Goal: Use online tool/utility: Utilize a website feature to perform a specific function

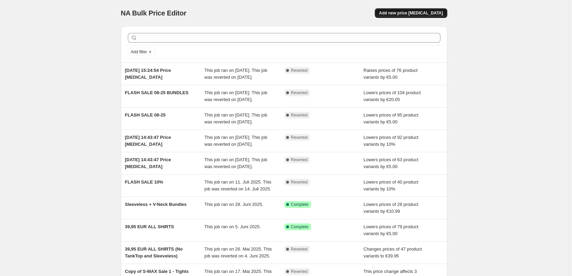
click at [413, 11] on span "Add new price [MEDICAL_DATA]" at bounding box center [411, 12] width 64 height 5
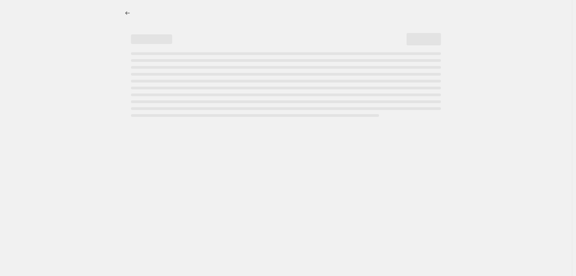
select select "percentage"
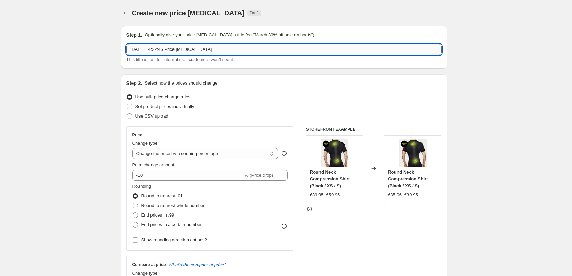
click at [214, 50] on input "[DATE] 14:22:46 Price [MEDICAL_DATA]" at bounding box center [283, 49] width 315 height 11
drag, startPoint x: 231, startPoint y: 51, endPoint x: 70, endPoint y: 39, distance: 160.9
type input "[DATE] Longsleeve"
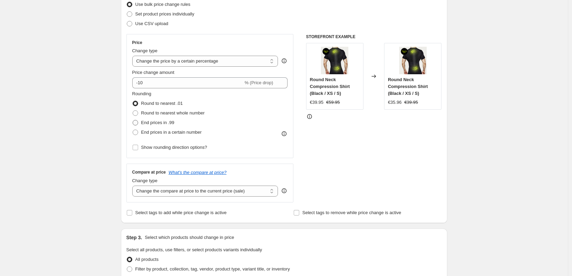
scroll to position [123, 0]
